Goal: Book appointment/travel/reservation

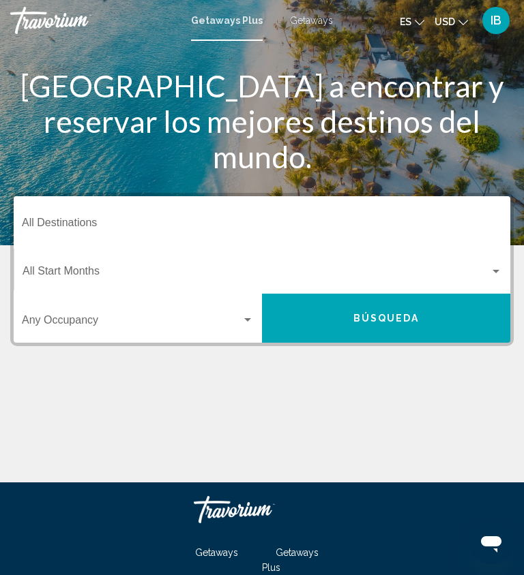
click at [106, 224] on input "Destination All Destinations" at bounding box center [262, 226] width 480 height 12
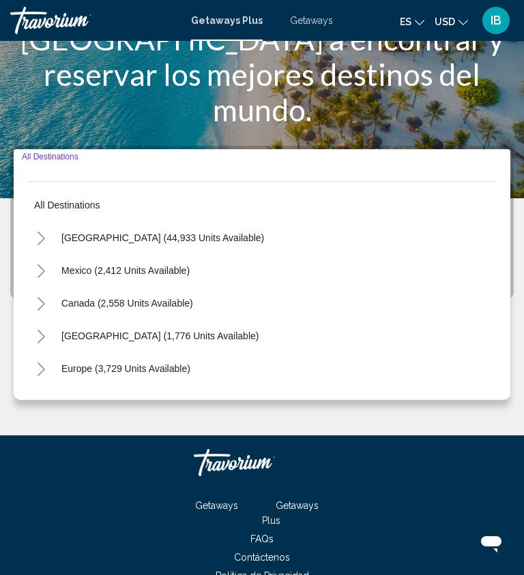
scroll to position [119, 0]
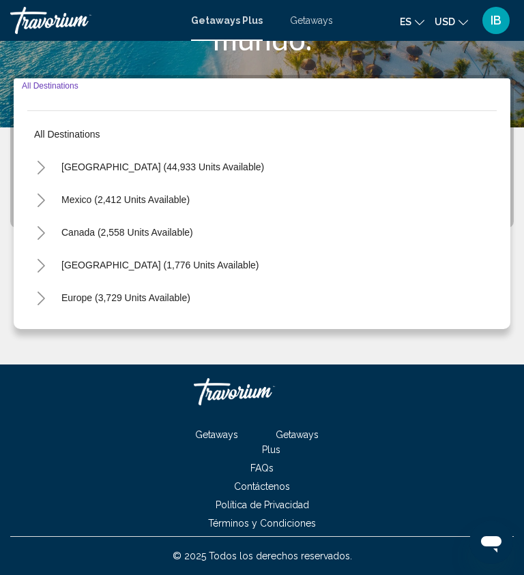
click at [305, 24] on span "Getaways" at bounding box center [311, 20] width 43 height 11
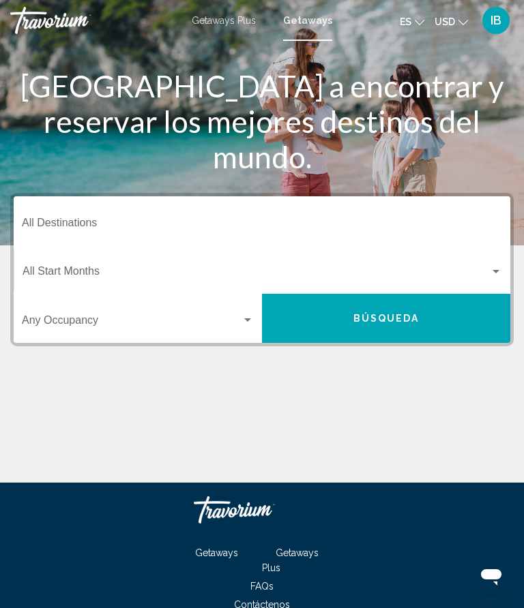
click at [231, 26] on span "Getaways Plus" at bounding box center [224, 20] width 64 height 11
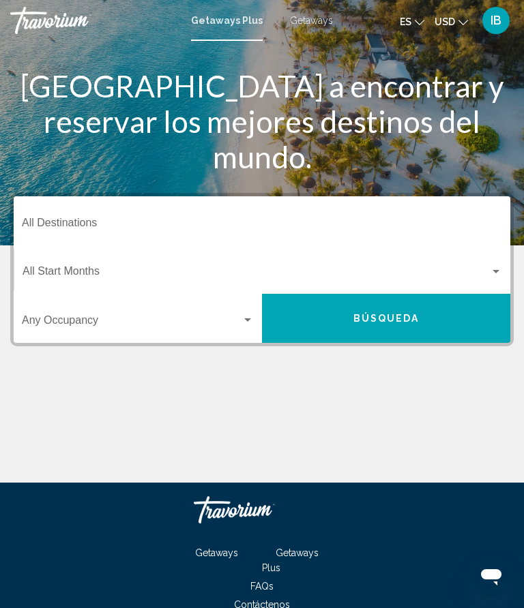
click at [62, 206] on div "Destination All Destinations" at bounding box center [262, 221] width 480 height 43
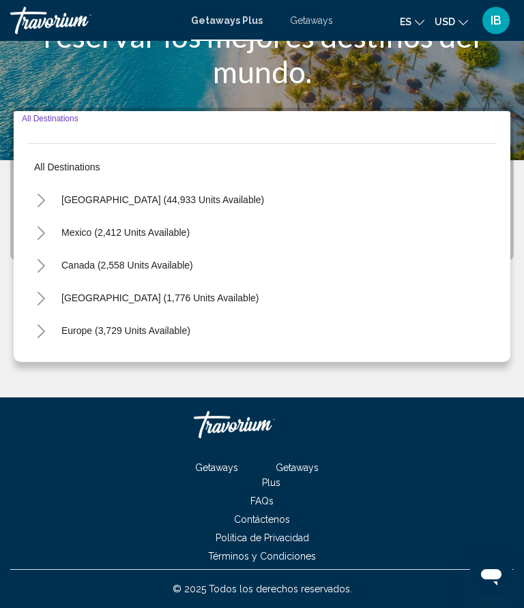
click at [80, 181] on button "All destinations" at bounding box center [261, 166] width 469 height 31
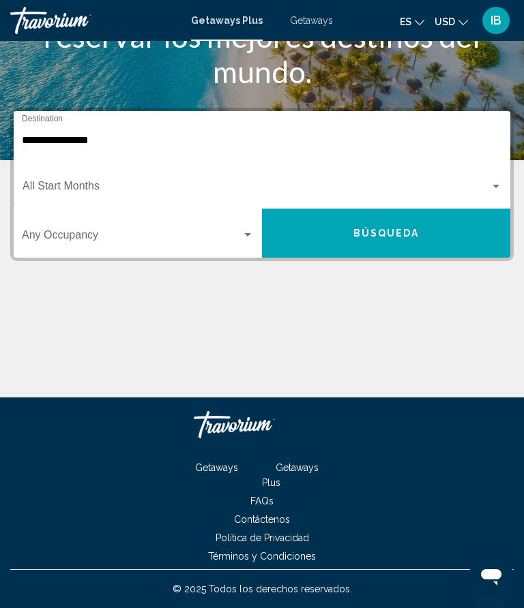
click at [39, 127] on div "**********" at bounding box center [262, 136] width 480 height 43
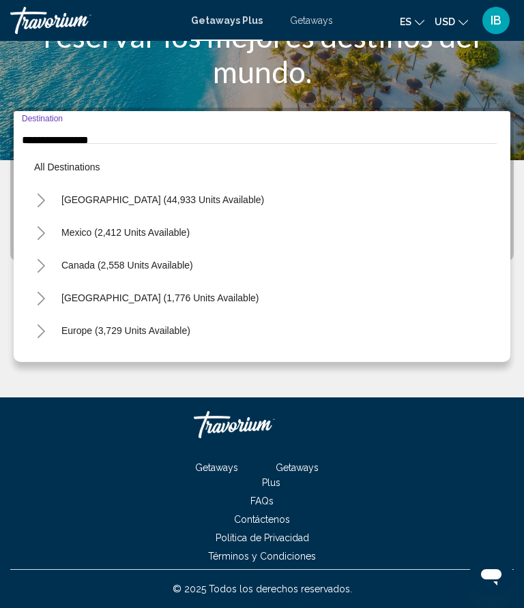
click at [42, 186] on button "Toggle United States (44,933 units available)" at bounding box center [40, 199] width 27 height 27
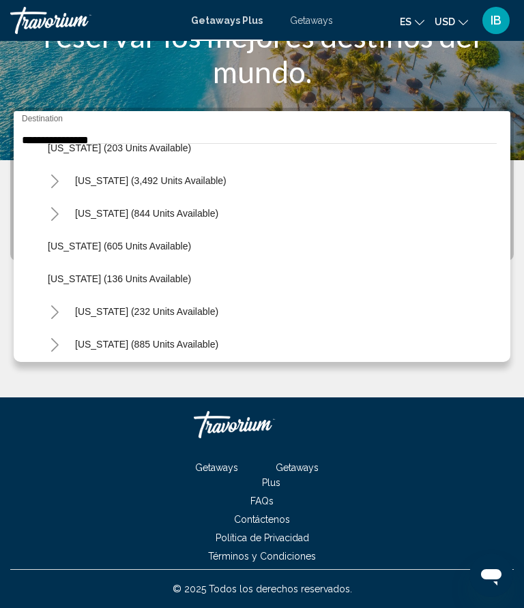
scroll to position [806, 0]
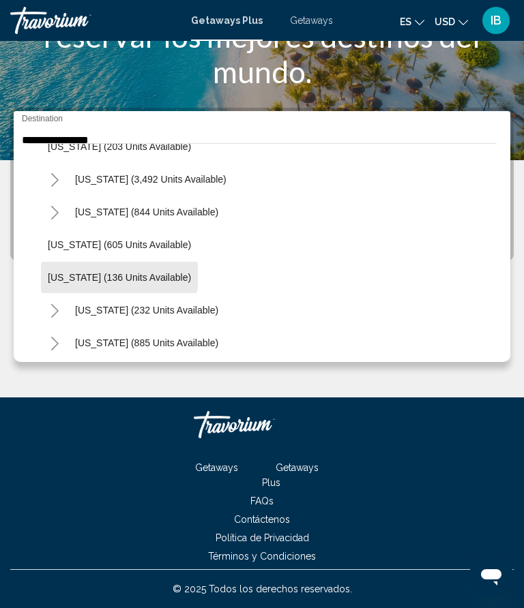
click at [66, 264] on button "[US_STATE] (136 units available)" at bounding box center [119, 277] width 157 height 31
type input "**********"
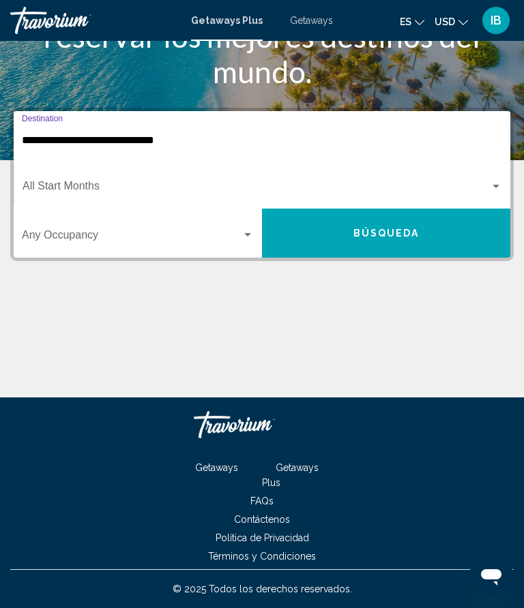
click at [341, 220] on button "Búsqueda" at bounding box center [386, 233] width 248 height 49
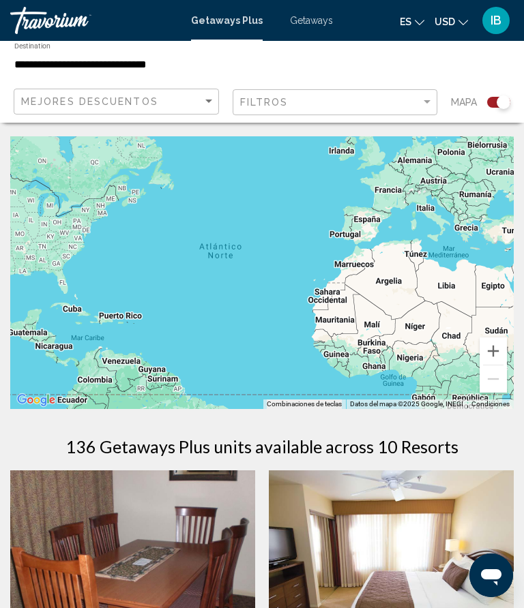
click at [496, 89] on div "Mapa" at bounding box center [480, 103] width 59 height 28
click at [498, 81] on div "Occupancy Any Occupancy Búsqueda" at bounding box center [432, 61] width 170 height 41
click at [490, 91] on div "Mapa" at bounding box center [480, 103] width 59 height 28
click at [491, 91] on div "Mapa" at bounding box center [480, 103] width 59 height 28
click at [479, 100] on div "Search widget" at bounding box center [493, 102] width 33 height 11
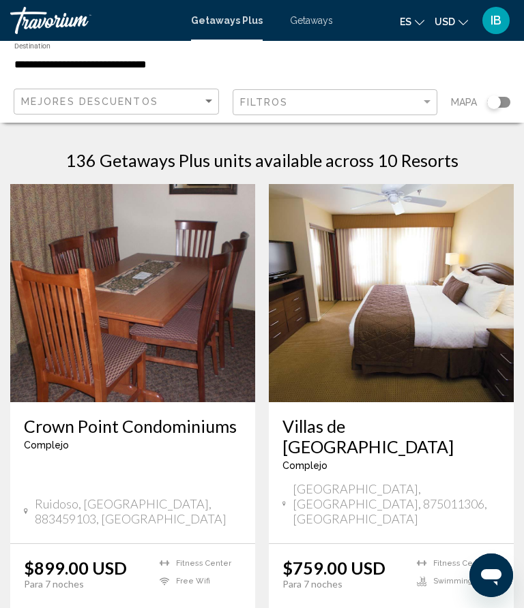
click at [312, 26] on span "Getaways" at bounding box center [311, 20] width 43 height 11
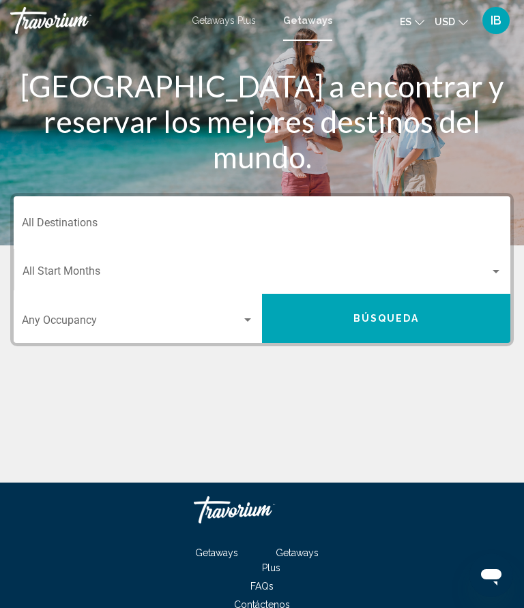
click at [100, 220] on input "Destination All Destinations" at bounding box center [262, 226] width 480 height 12
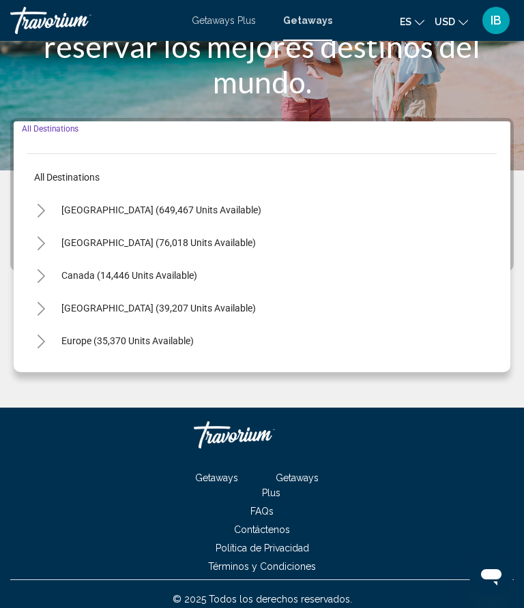
scroll to position [86, 0]
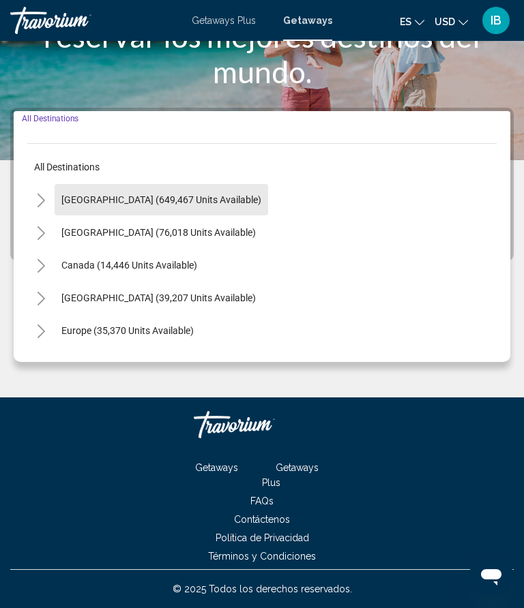
click at [187, 199] on span "[GEOGRAPHIC_DATA] (649,467 units available)" at bounding box center [161, 199] width 200 height 11
type input "**********"
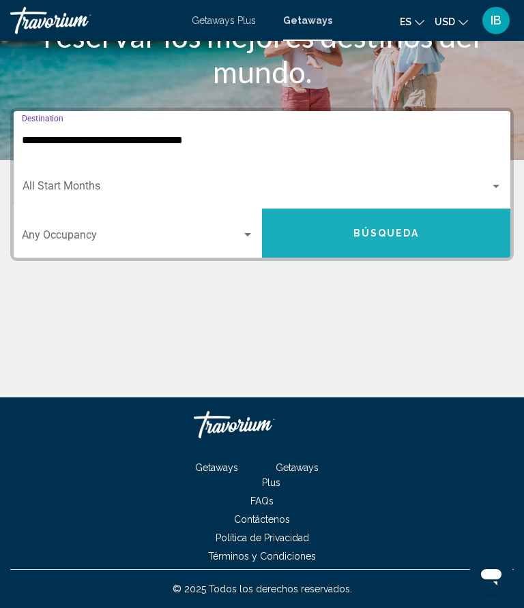
click at [412, 233] on span "Búsqueda" at bounding box center [386, 233] width 66 height 11
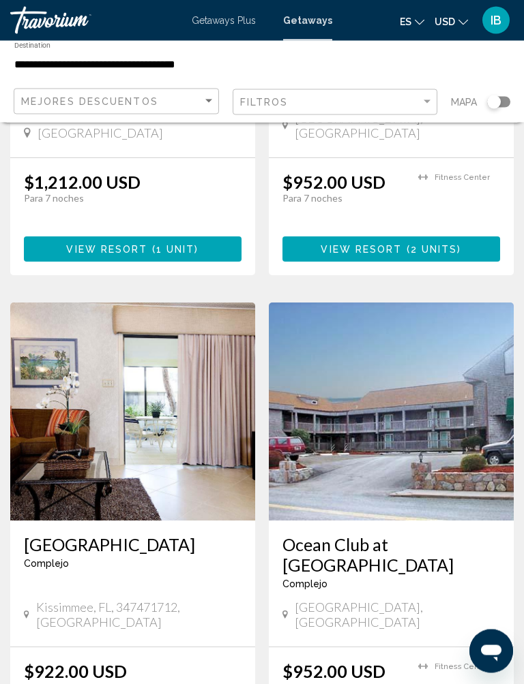
scroll to position [1310, 0]
